Goal: Go to known website: Access a specific website the user already knows

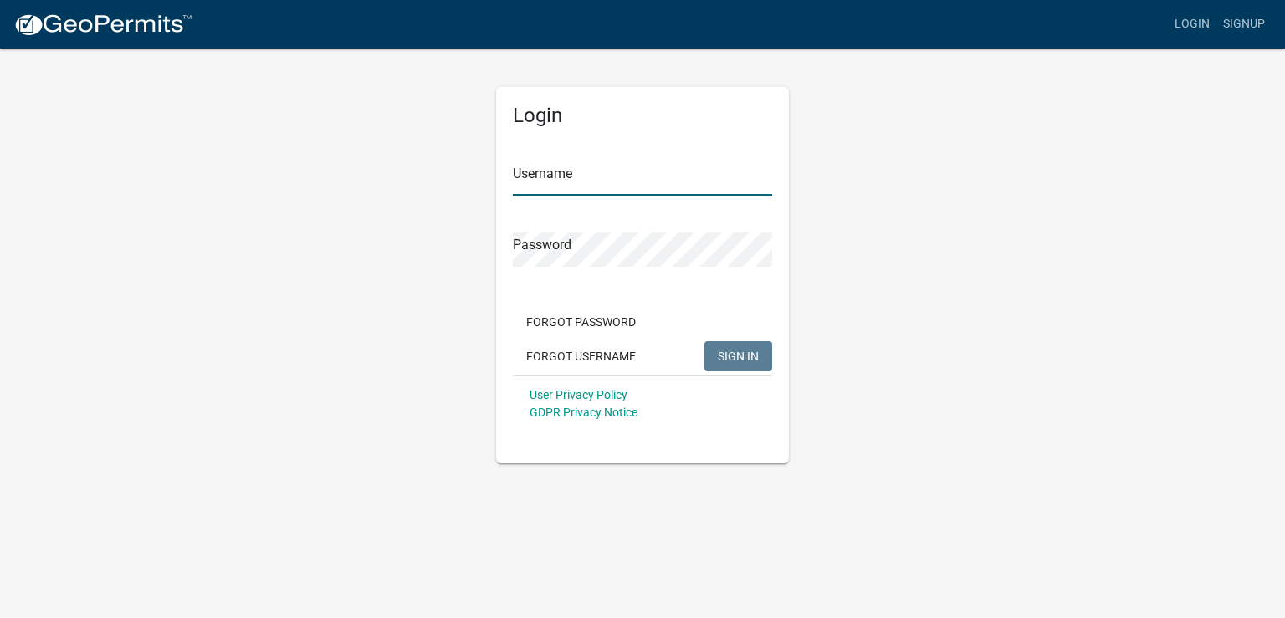
type input "[PERSON_NAME] Electric"
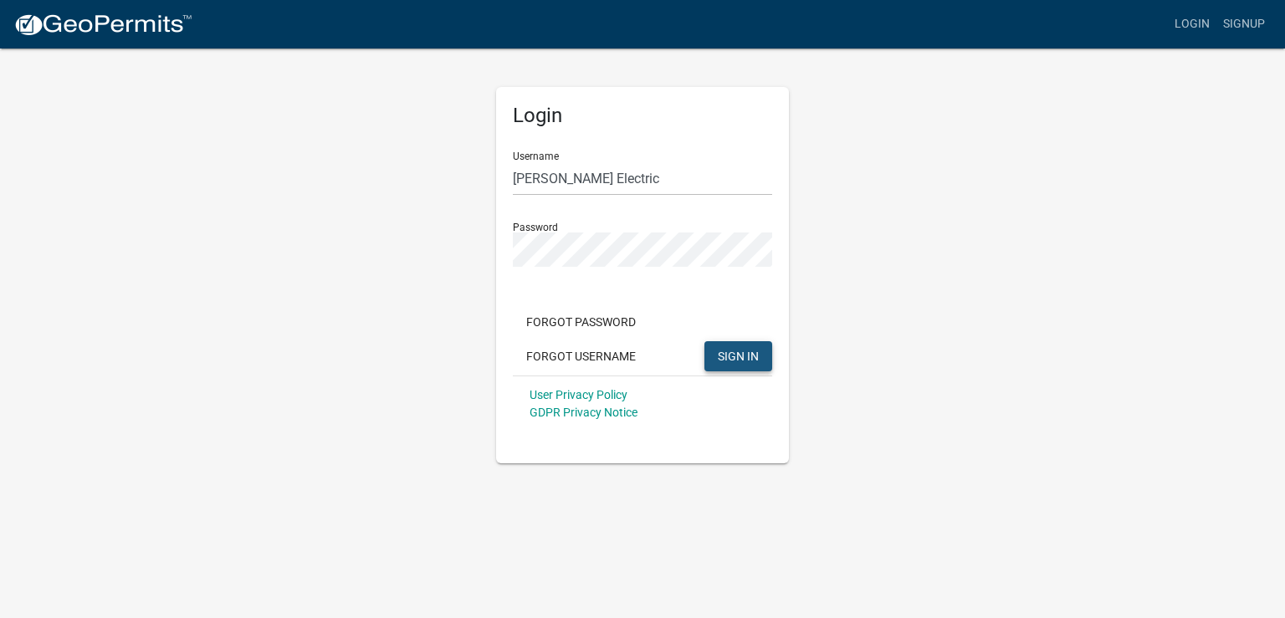
click at [717, 351] on button "SIGN IN" at bounding box center [739, 356] width 68 height 30
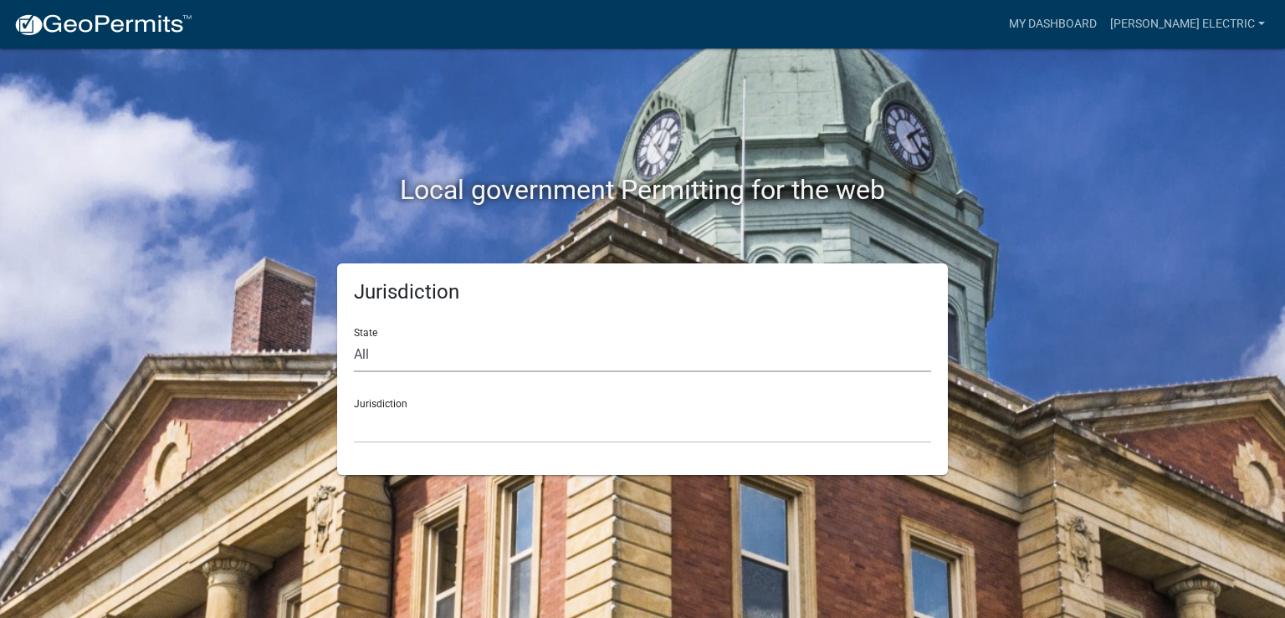
click at [555, 349] on select "All [US_STATE] [US_STATE] [US_STATE] [US_STATE] [US_STATE] [US_STATE] [US_STATE…" at bounding box center [642, 355] width 577 height 34
select select "[US_STATE]"
click at [354, 338] on select "All [US_STATE] [US_STATE] [US_STATE] [US_STATE] [US_STATE] [US_STATE] [US_STATE…" at bounding box center [642, 355] width 577 height 34
click at [466, 418] on select "City of [GEOGRAPHIC_DATA], [US_STATE] City of [GEOGRAPHIC_DATA], [US_STATE] Cit…" at bounding box center [642, 426] width 577 height 34
click at [991, 111] on div "Local government Permitting for the web" at bounding box center [643, 156] width 954 height 214
